Goal: Task Accomplishment & Management: Manage account settings

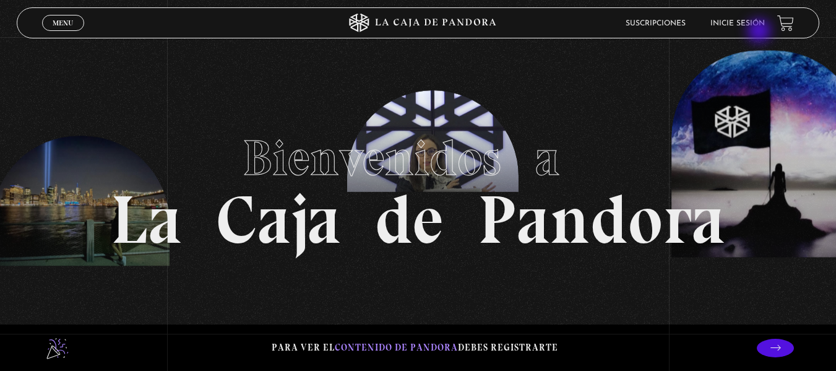
click at [760, 32] on li "Inicie sesión" at bounding box center [737, 23] width 54 height 19
click at [754, 27] on li "Inicie sesión" at bounding box center [737, 23] width 54 height 19
click at [745, 22] on link "Inicie sesión" at bounding box center [737, 23] width 54 height 7
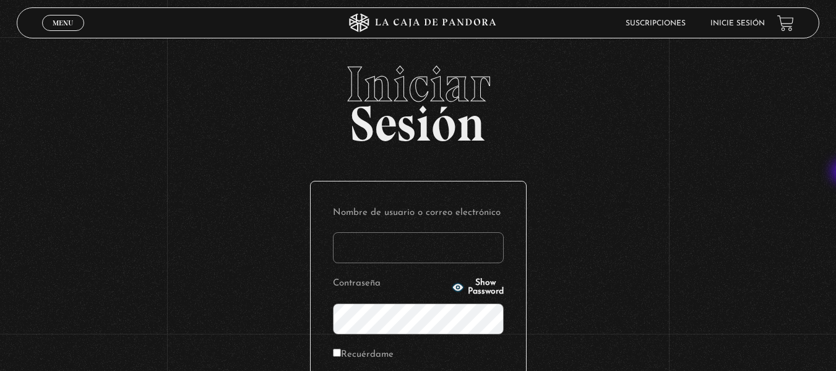
type input "pamelasegura_10@hotmail.com"
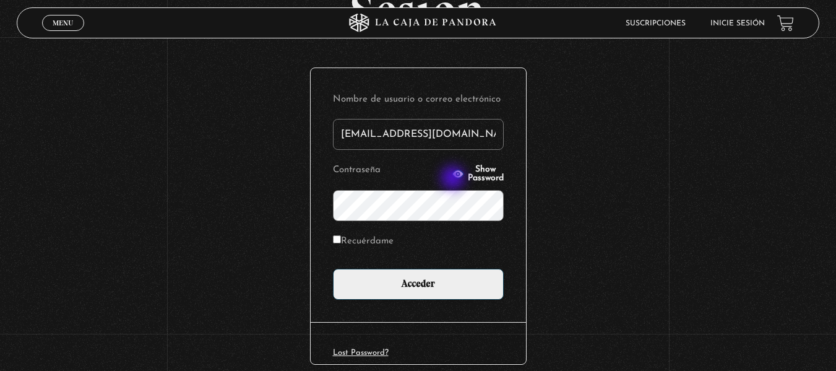
click at [454, 179] on button "Show Password" at bounding box center [478, 173] width 52 height 17
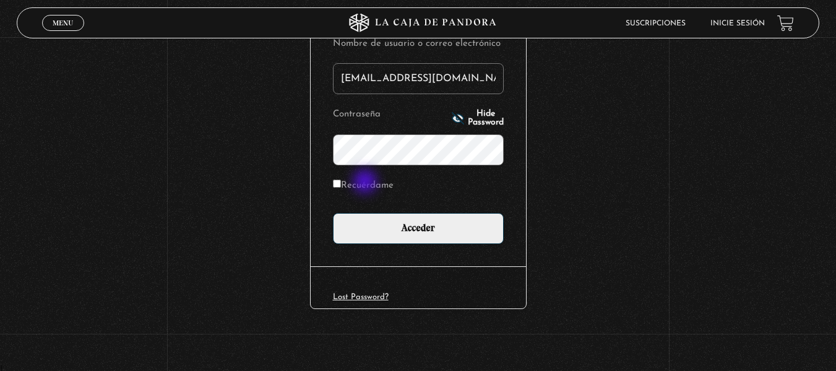
click at [366, 182] on label "Recuérdame" at bounding box center [363, 185] width 61 height 19
click at [341, 182] on input "Recuérdame" at bounding box center [337, 183] width 8 height 8
checkbox input "true"
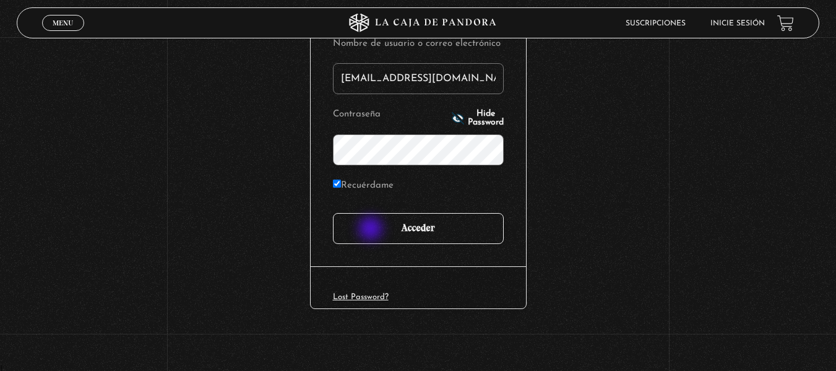
click at [372, 230] on input "Acceder" at bounding box center [418, 228] width 171 height 31
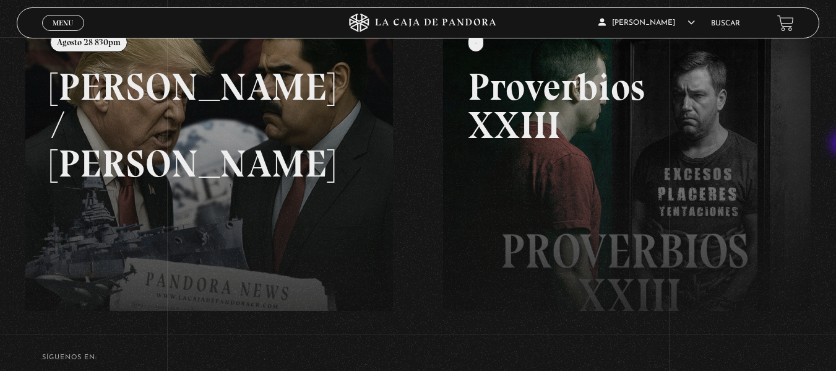
scroll to position [168, 0]
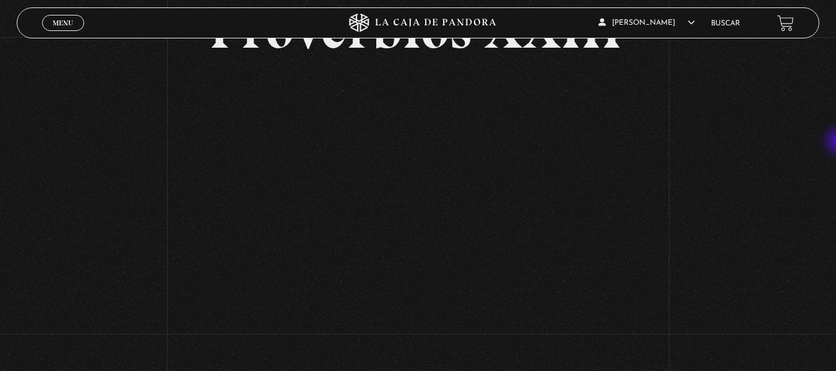
scroll to position [137, 0]
